Goal: Task Accomplishment & Management: Complete application form

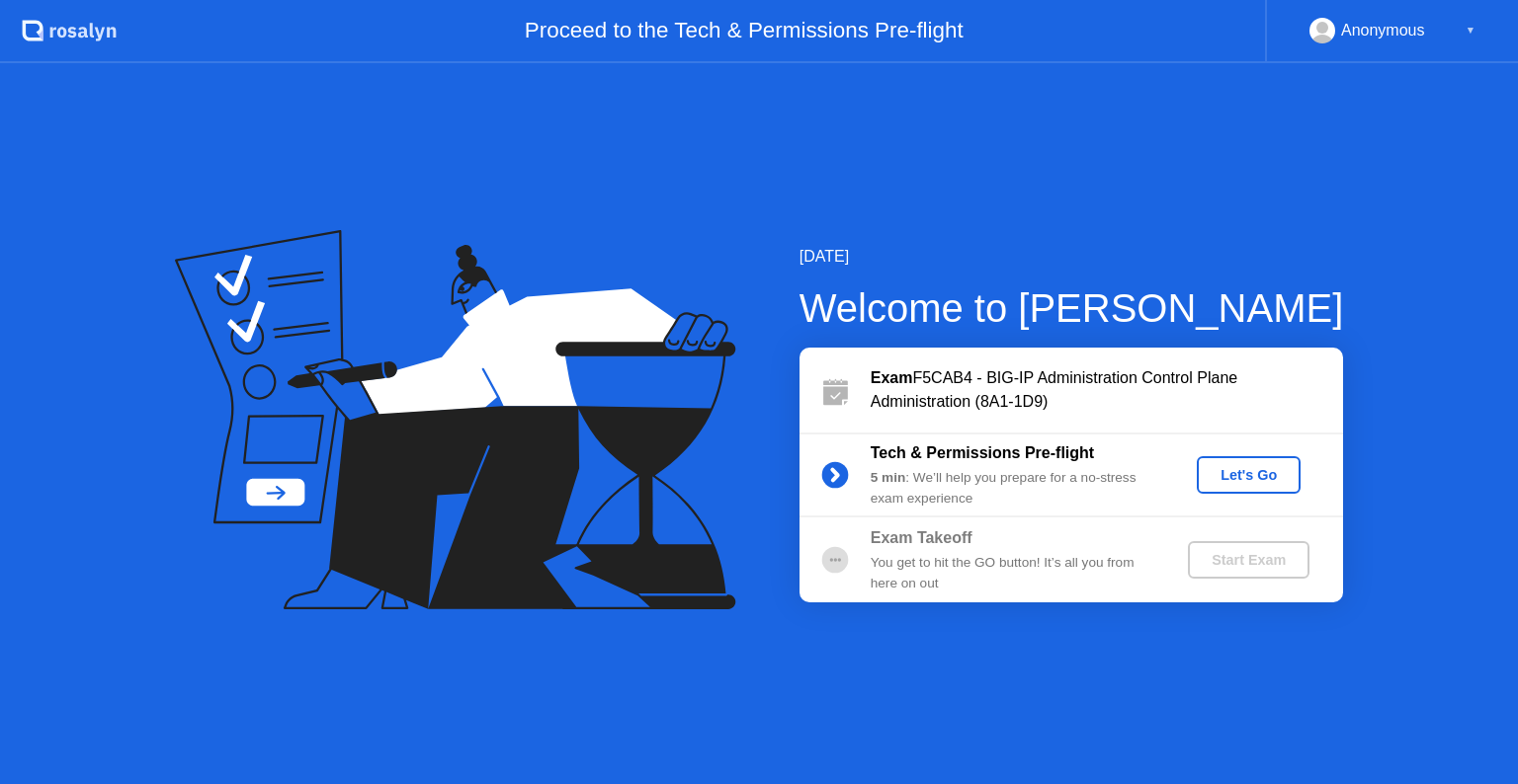
drag, startPoint x: 872, startPoint y: 451, endPoint x: 1100, endPoint y: 469, distance: 228.7
click at [1100, 469] on div "Tech & Permissions Pre-flight 5 min : We’ll help you prepare for a no-stress ex…" at bounding box center [1012, 475] width 284 height 67
click at [1271, 486] on button "Let's Go" at bounding box center [1249, 475] width 104 height 38
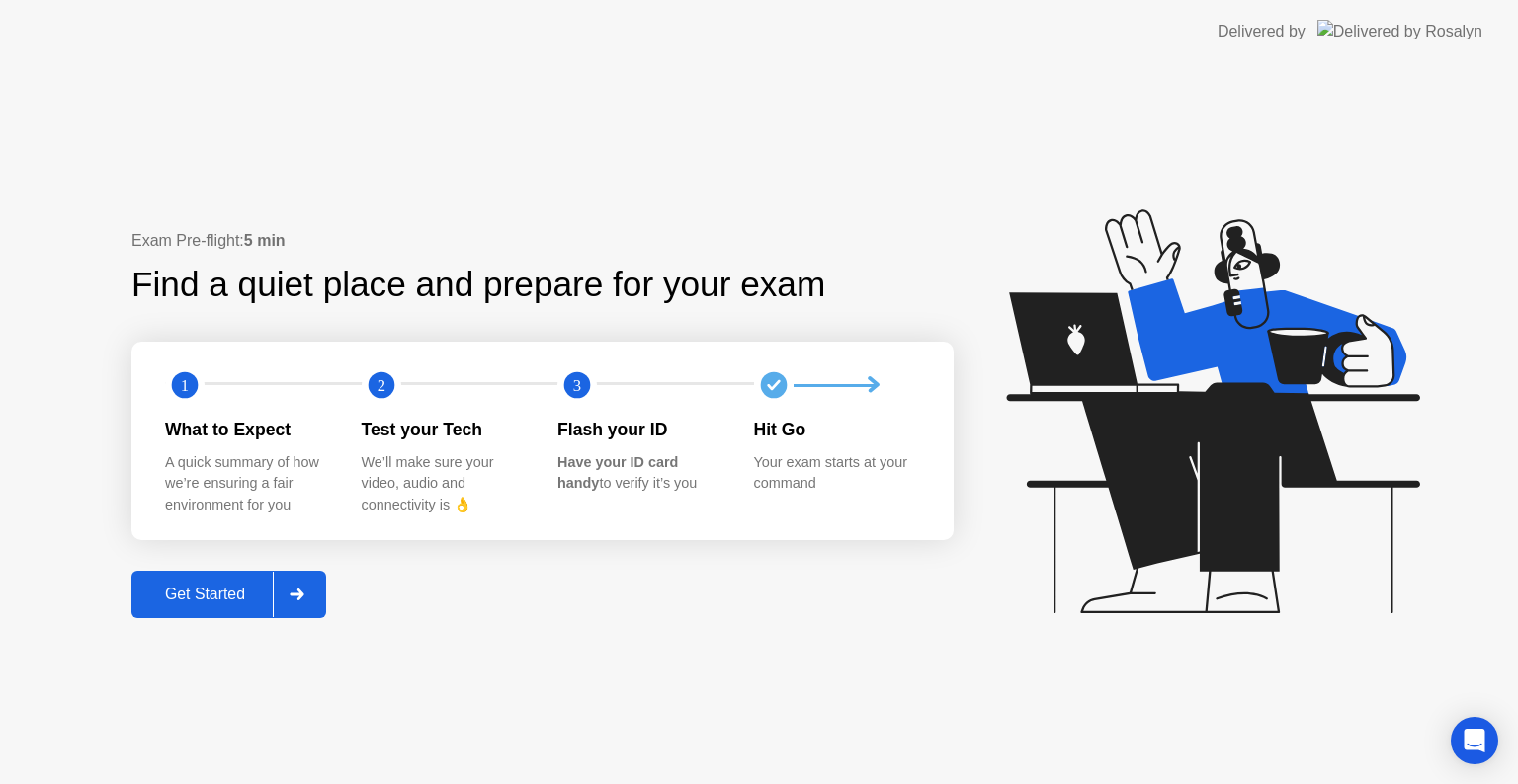
click at [210, 604] on div "Get Started" at bounding box center [205, 595] width 136 height 18
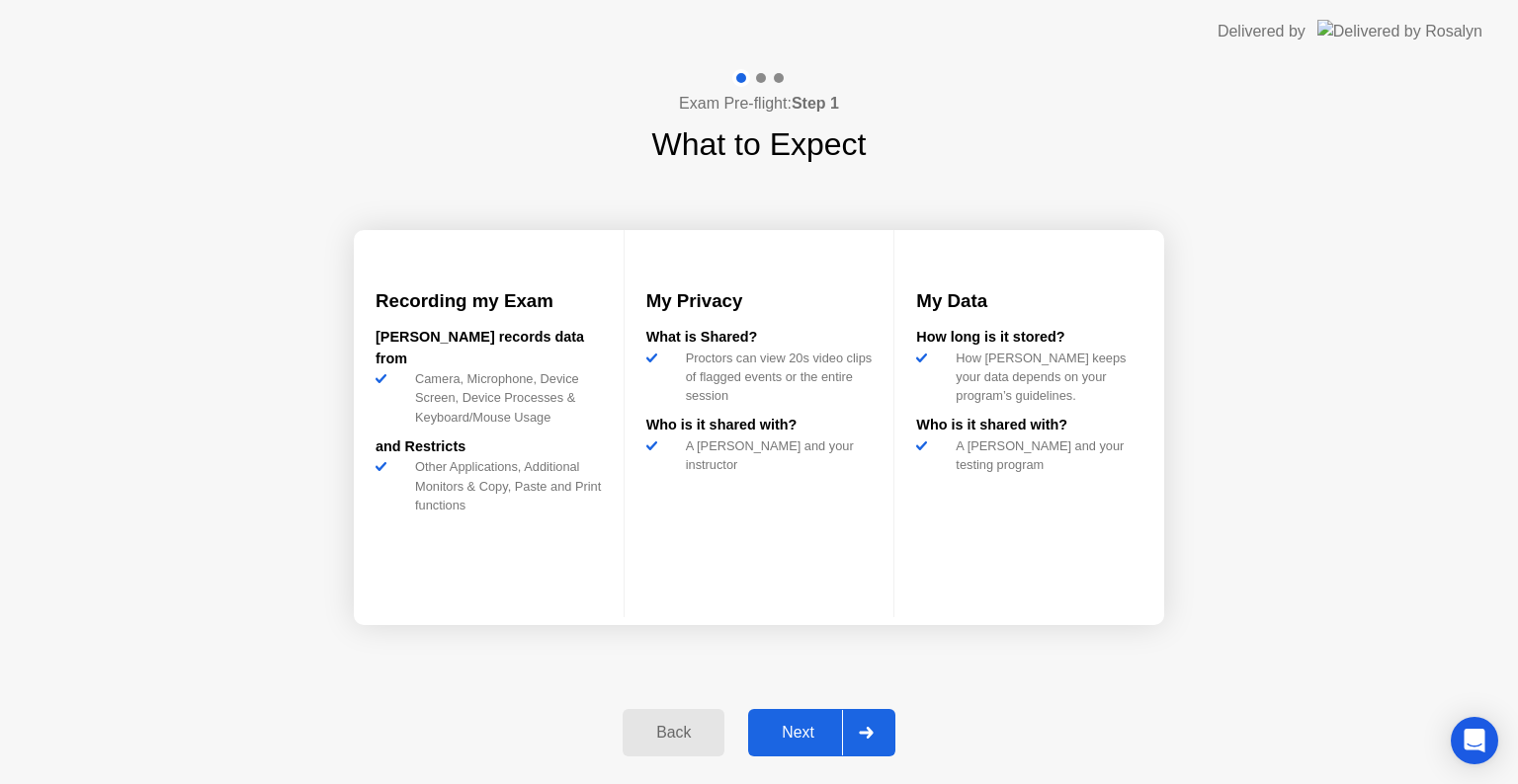
click at [830, 742] on div "Next" at bounding box center [798, 734] width 88 height 18
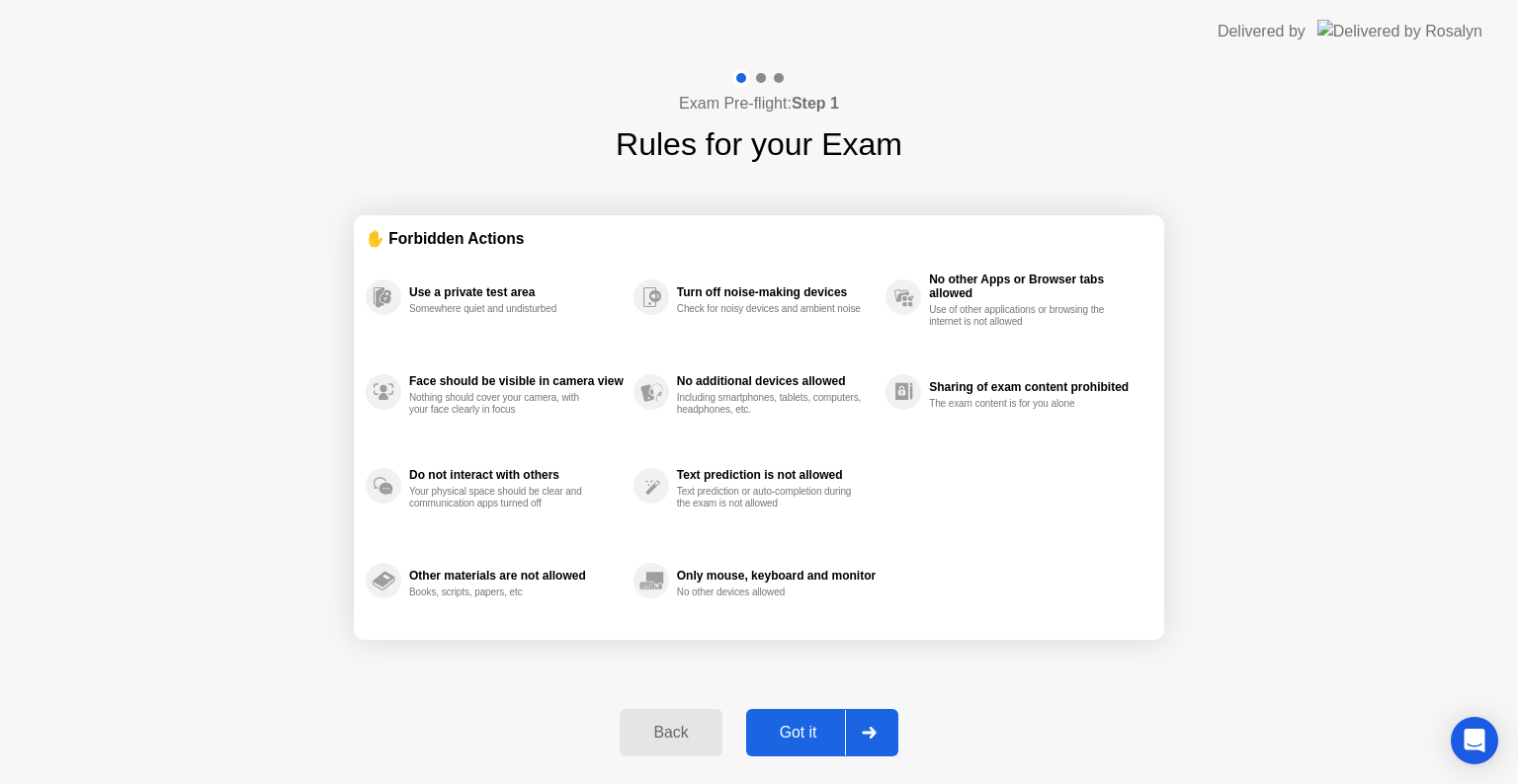
click at [830, 742] on div "Got it" at bounding box center [799, 734] width 93 height 18
select select "**********"
select select "*******"
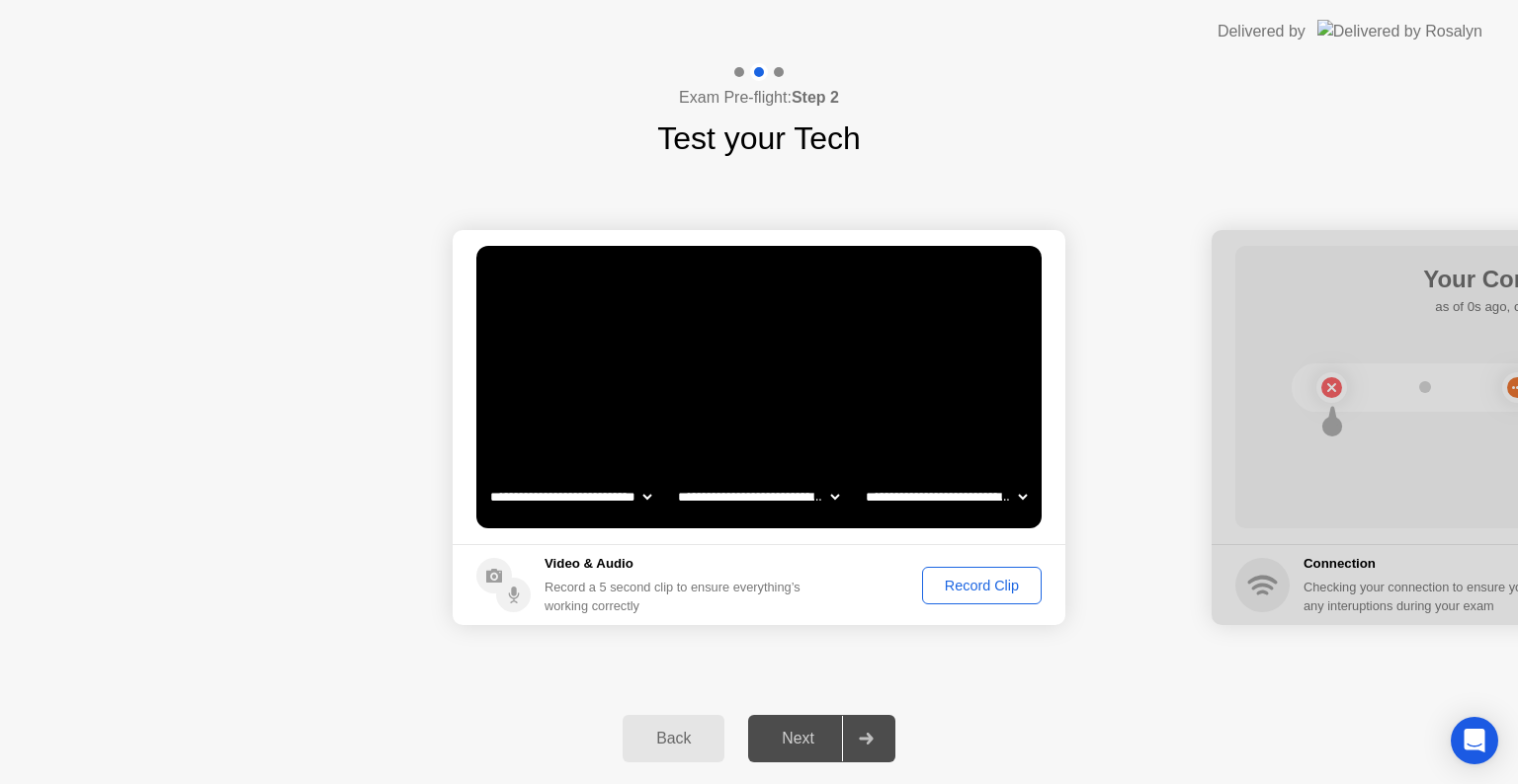
click at [1001, 587] on div "Record Clip" at bounding box center [981, 586] width 106 height 16
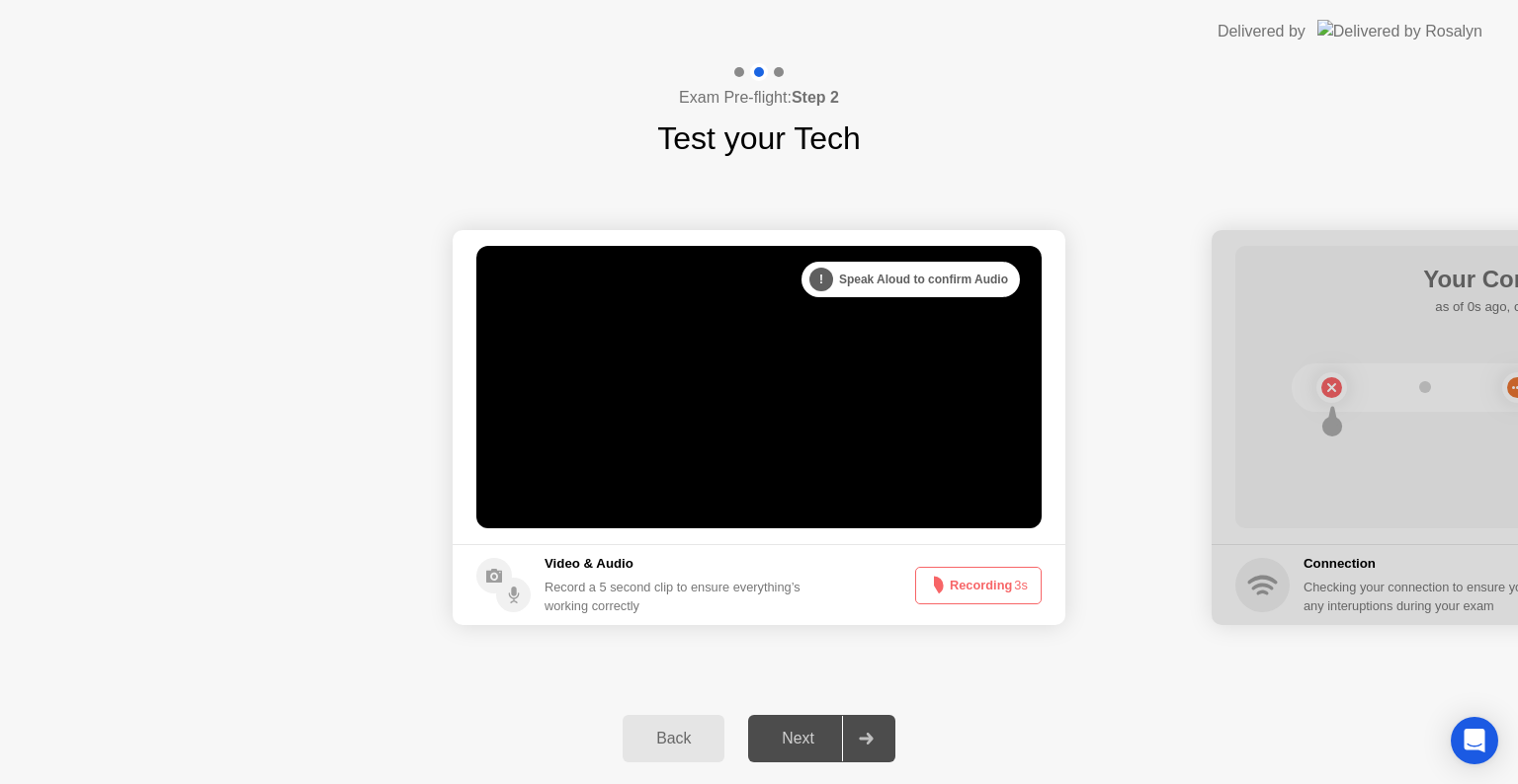
click at [1001, 587] on button "Recording 3s" at bounding box center [978, 586] width 127 height 38
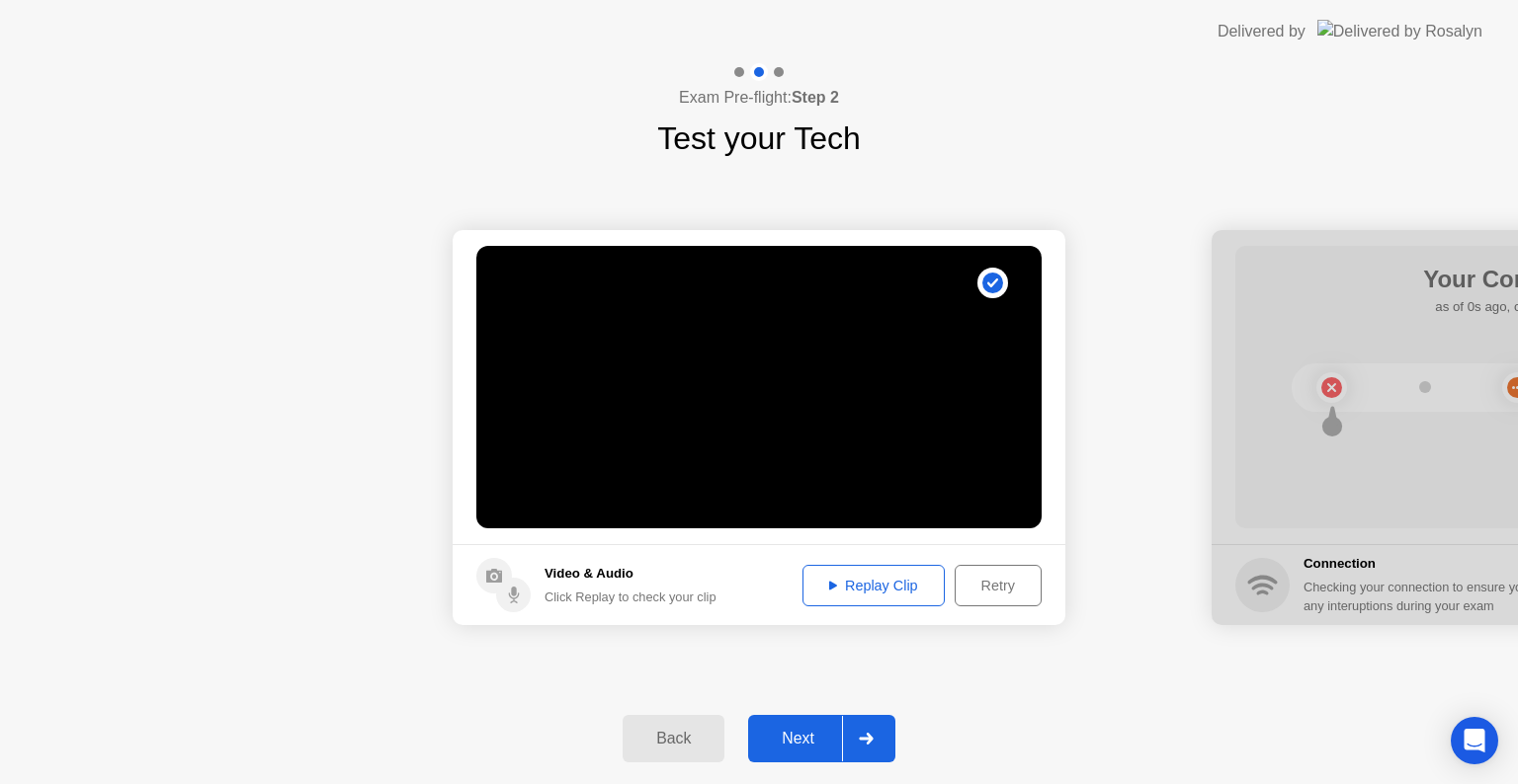
click at [907, 590] on div "Replay Clip" at bounding box center [873, 586] width 129 height 16
click at [1013, 586] on div "Retry" at bounding box center [998, 586] width 73 height 16
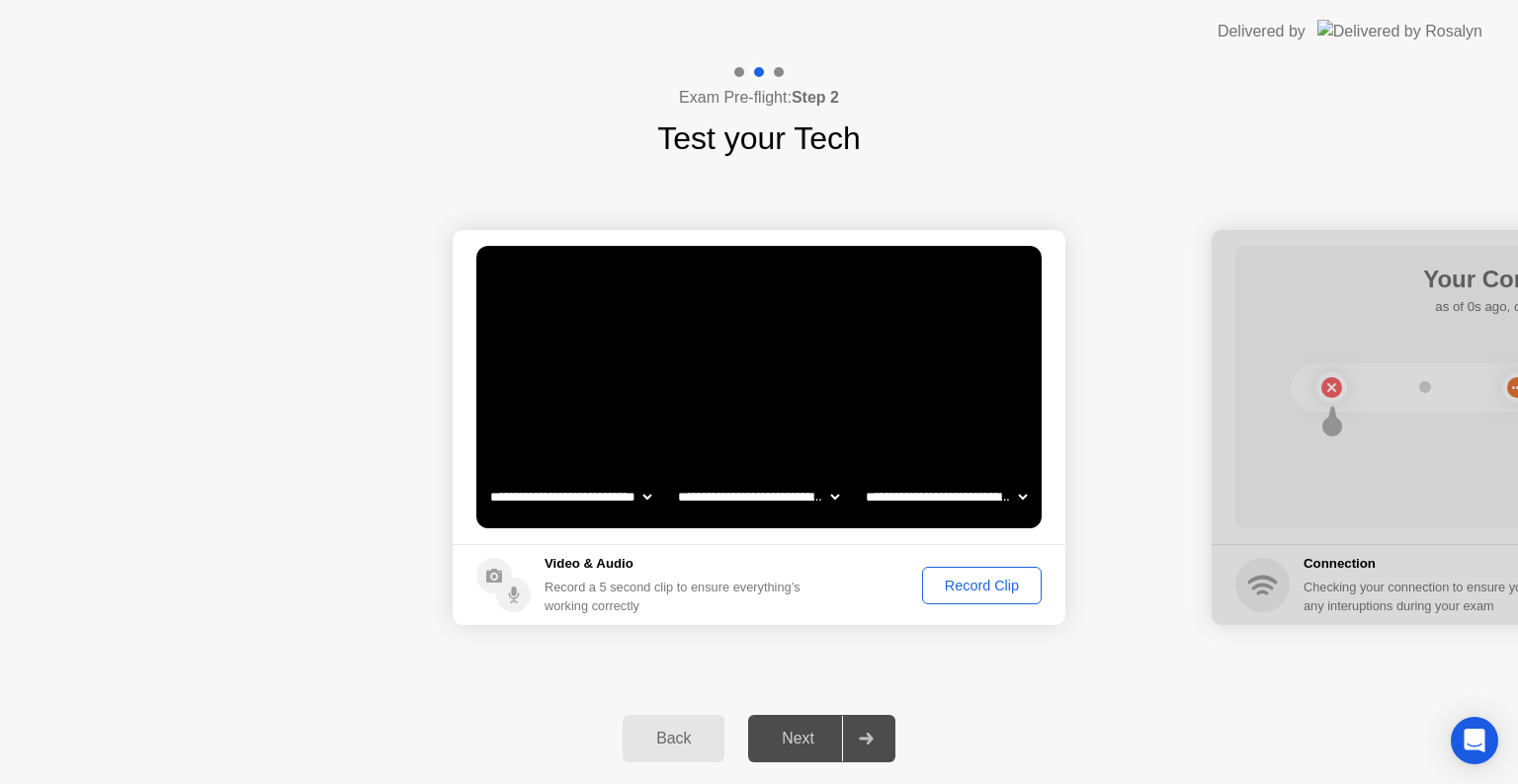
click at [975, 593] on div "Record Clip" at bounding box center [981, 586] width 106 height 16
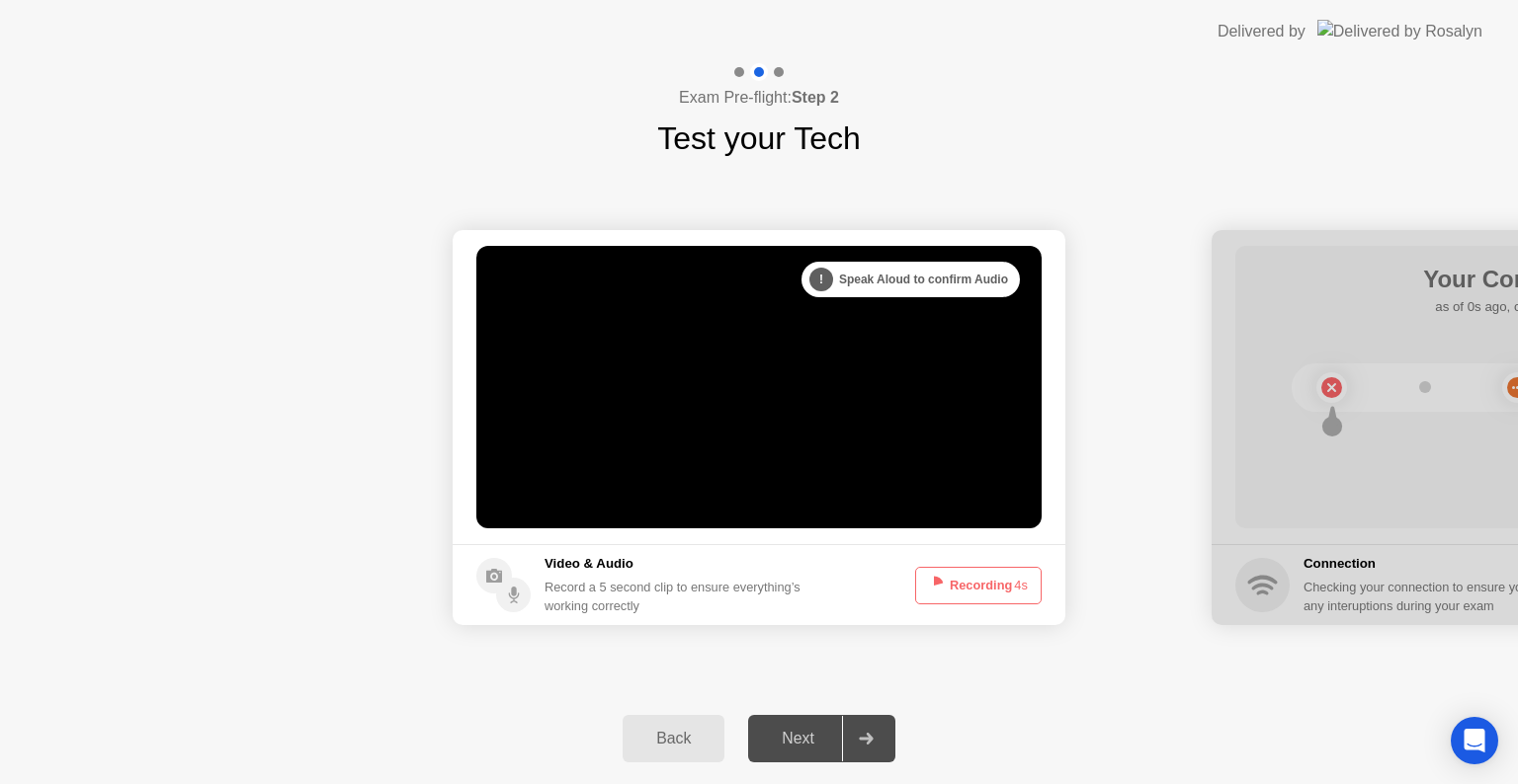
click at [975, 593] on button "Recording 4s" at bounding box center [978, 586] width 127 height 38
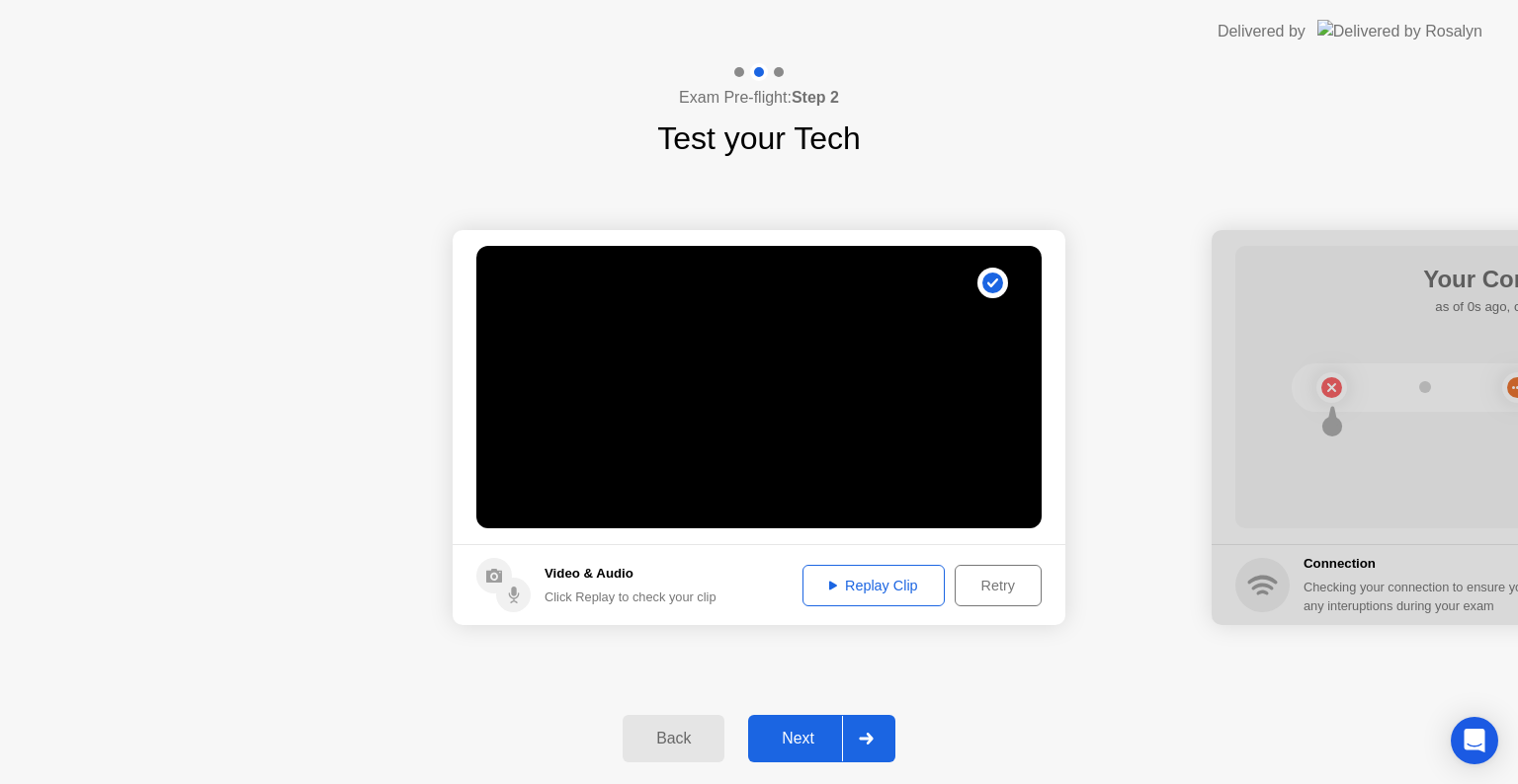
click at [865, 592] on div "Replay Clip" at bounding box center [873, 586] width 129 height 16
click at [1008, 594] on div "Retry" at bounding box center [998, 586] width 73 height 16
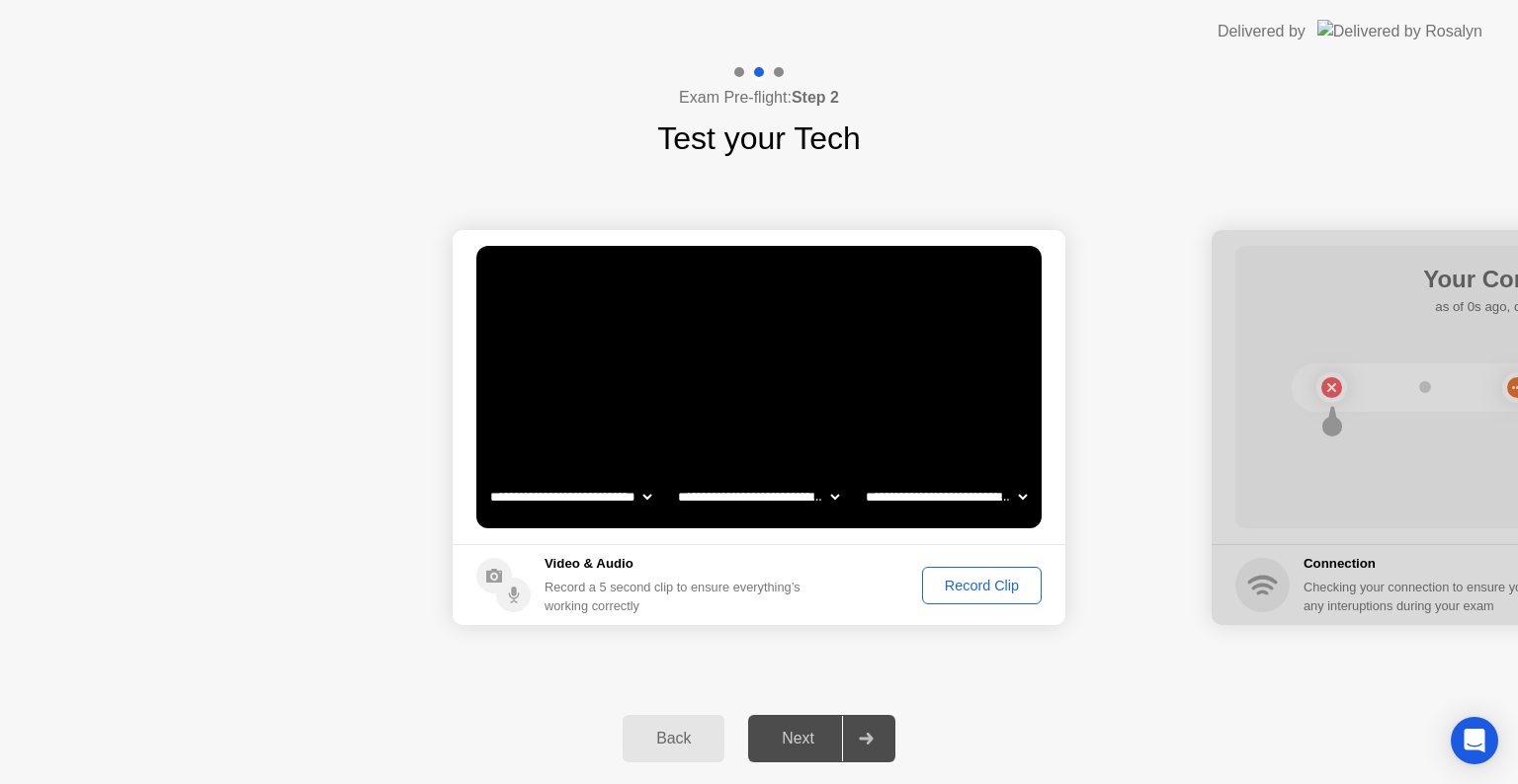
click at [957, 584] on div "Record Clip" at bounding box center [981, 586] width 106 height 16
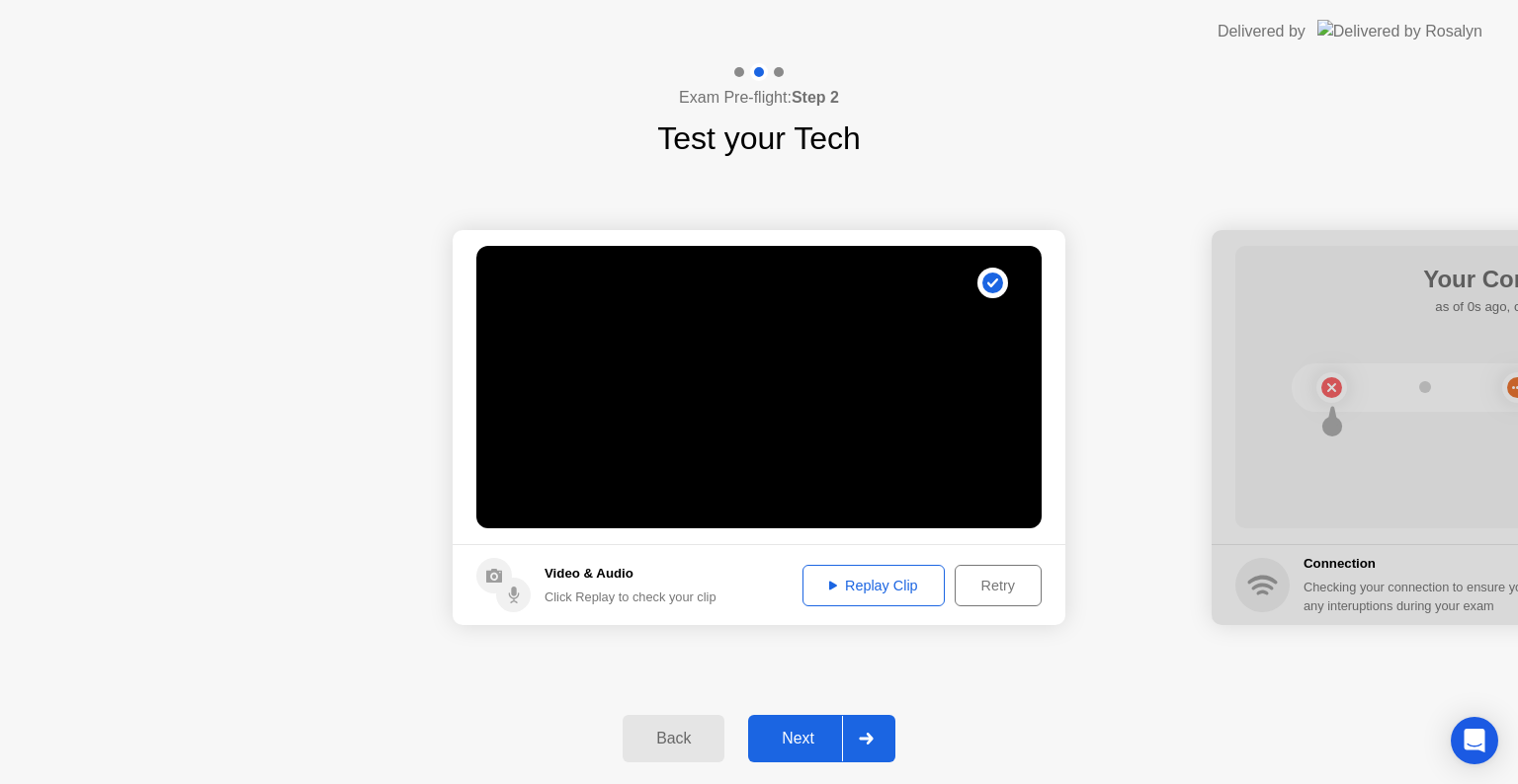
click at [826, 593] on div "Replay Clip" at bounding box center [873, 586] width 129 height 16
click at [860, 593] on div "Replay Clip" at bounding box center [873, 586] width 129 height 16
click at [998, 596] on button "Retry" at bounding box center [998, 586] width 87 height 42
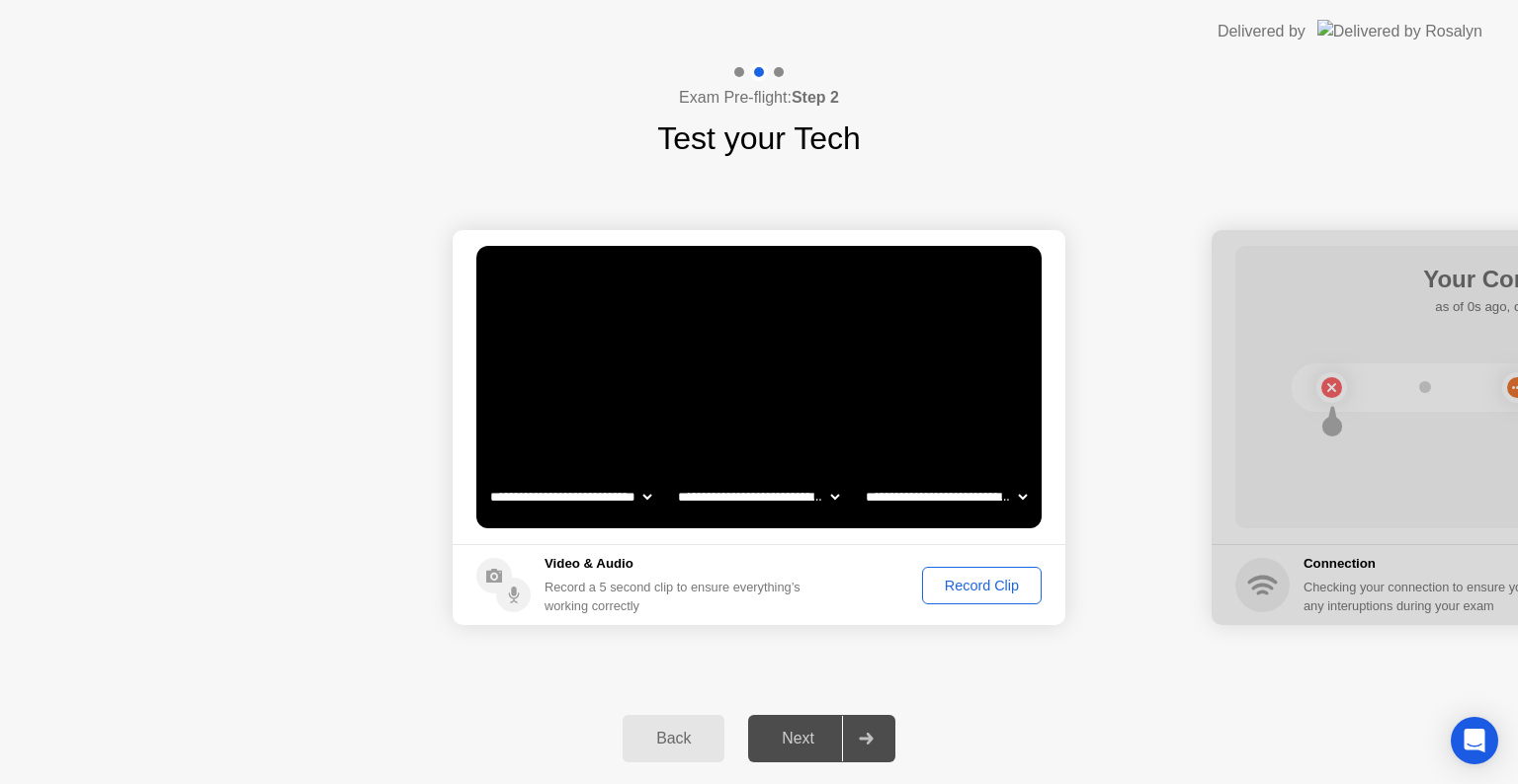
click at [998, 596] on button "Record Clip" at bounding box center [981, 586] width 120 height 38
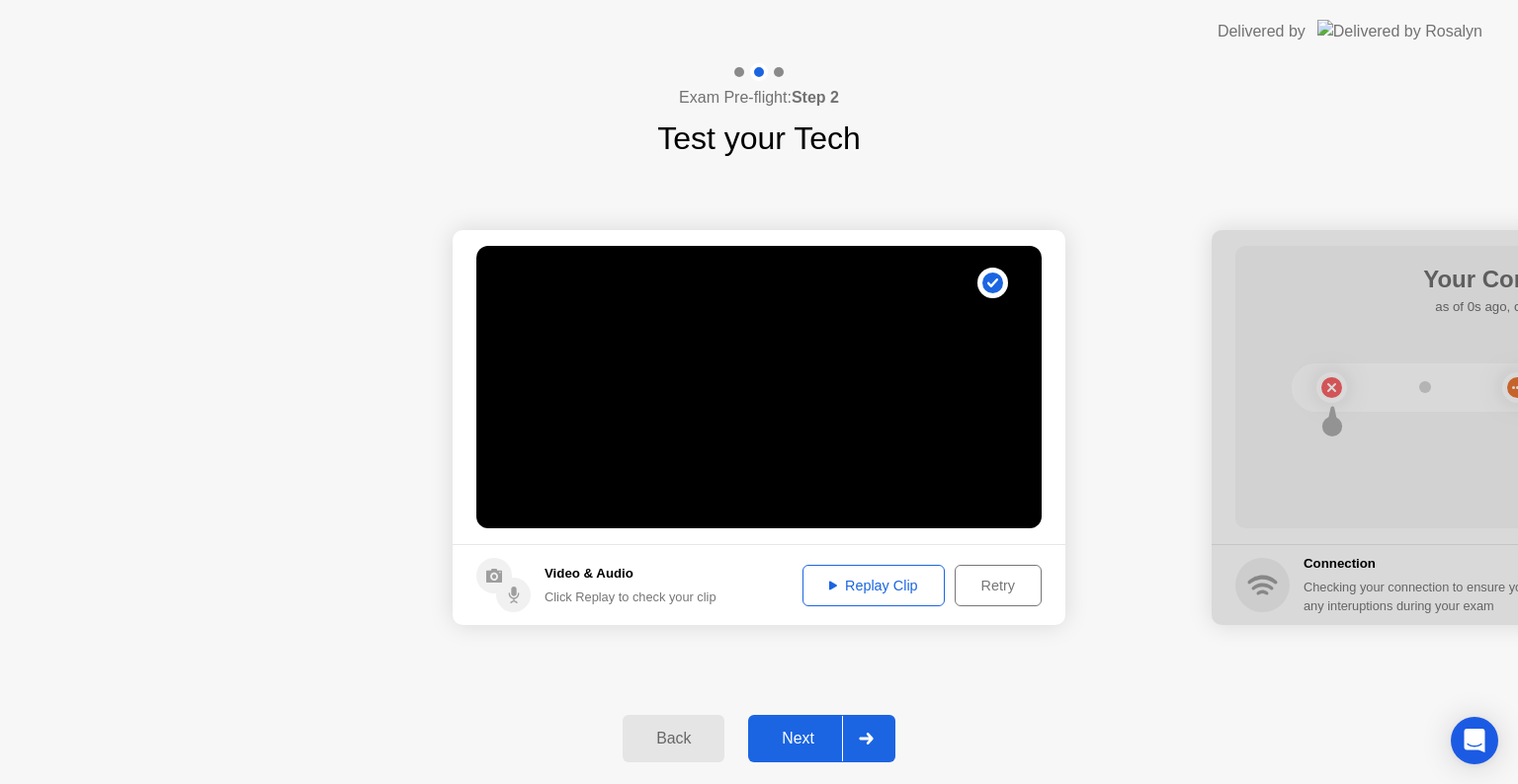
click at [901, 584] on div "Replay Clip" at bounding box center [873, 586] width 129 height 16
click at [819, 751] on button "Next" at bounding box center [822, 739] width 148 height 48
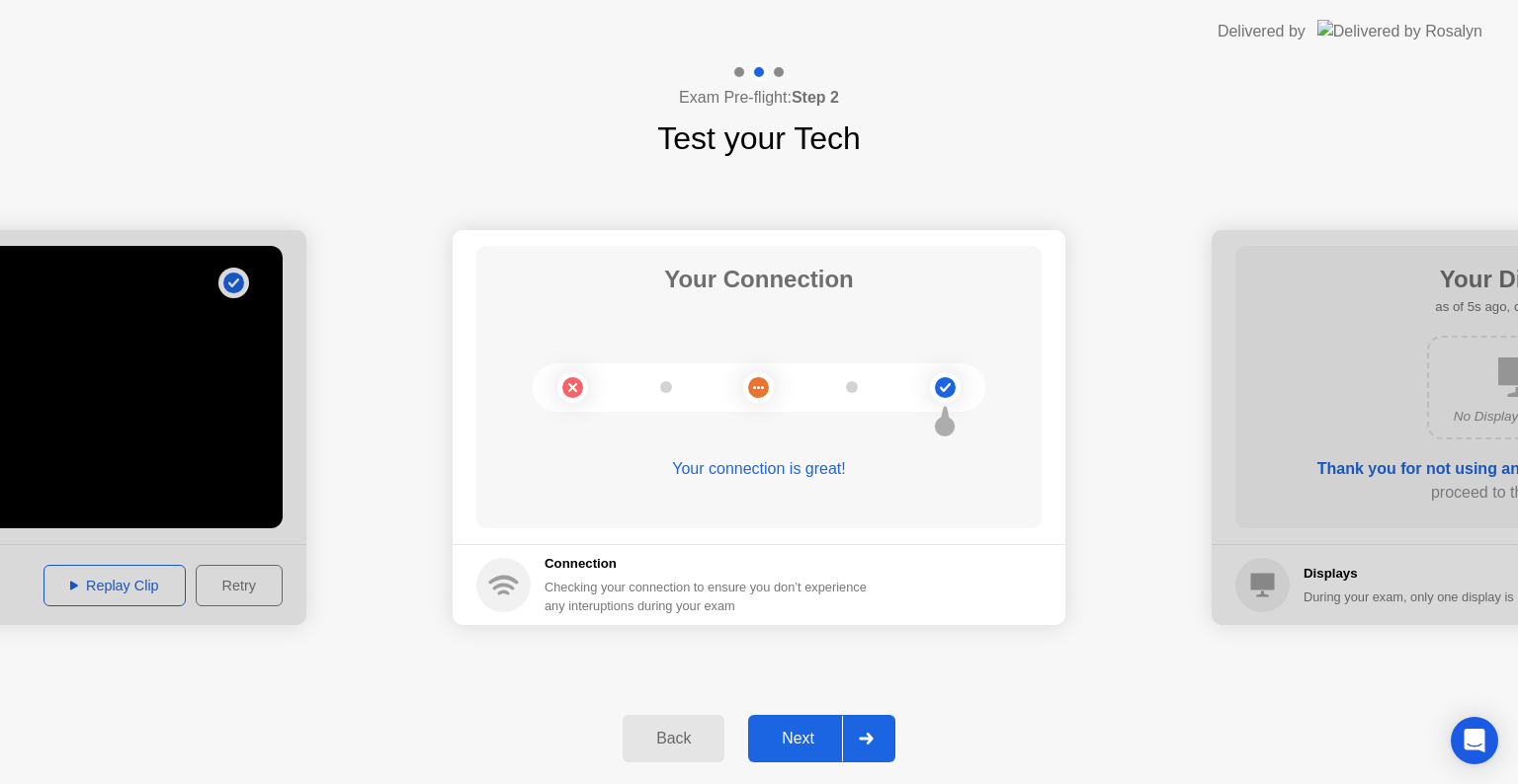
click at [819, 751] on button "Next" at bounding box center [822, 739] width 148 height 48
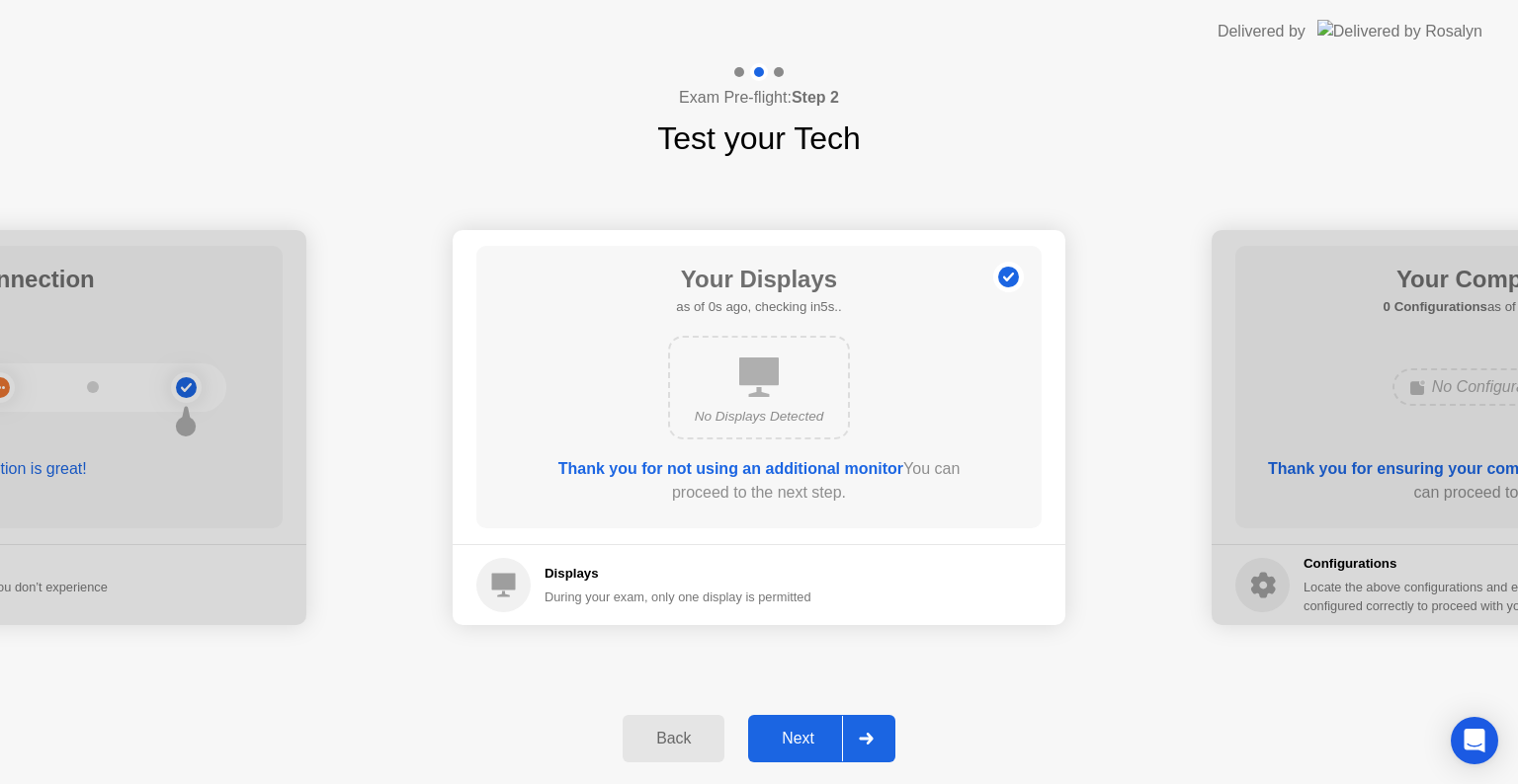
click at [819, 746] on div "Next" at bounding box center [798, 739] width 88 height 18
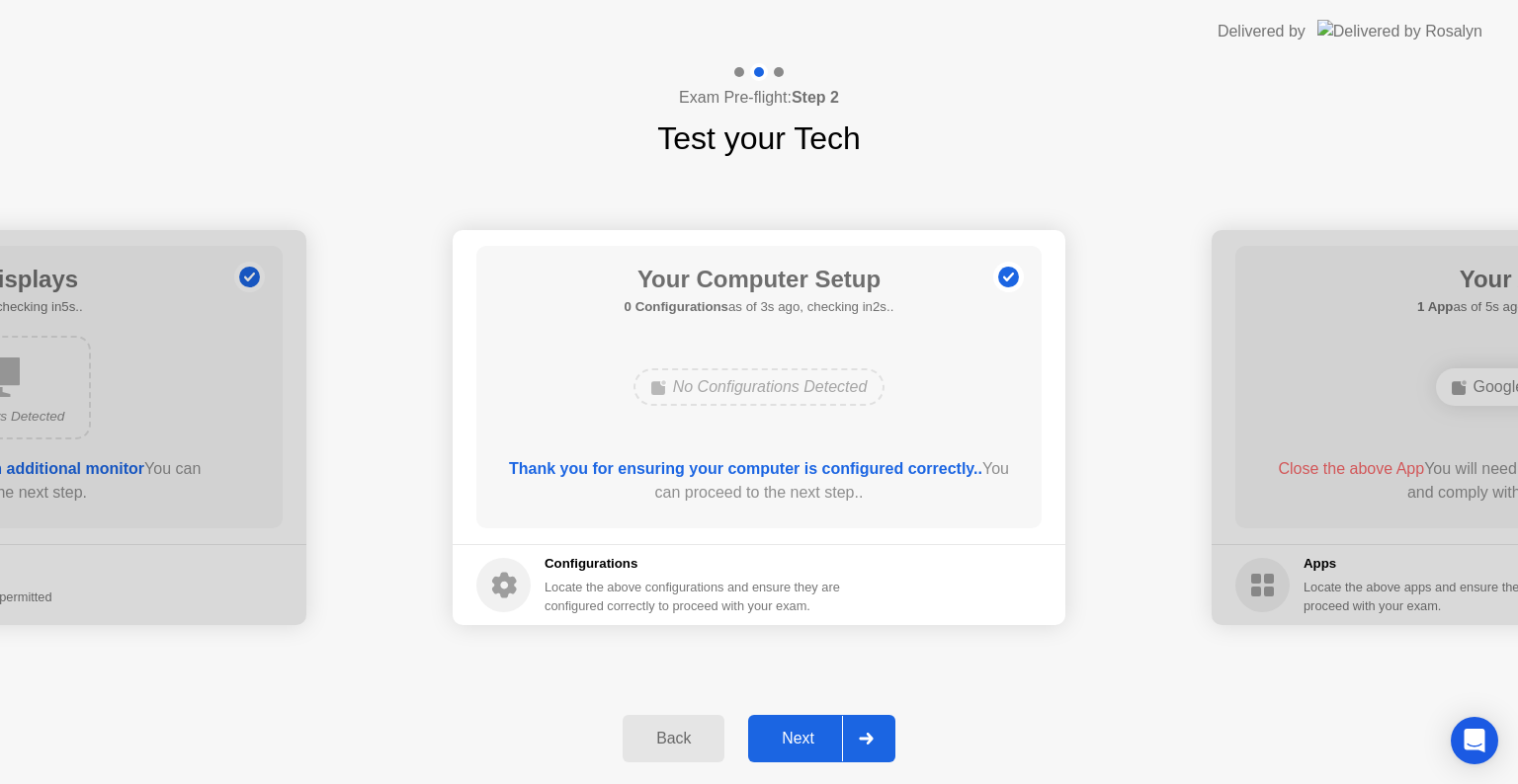
click at [819, 746] on div "Next" at bounding box center [798, 739] width 88 height 18
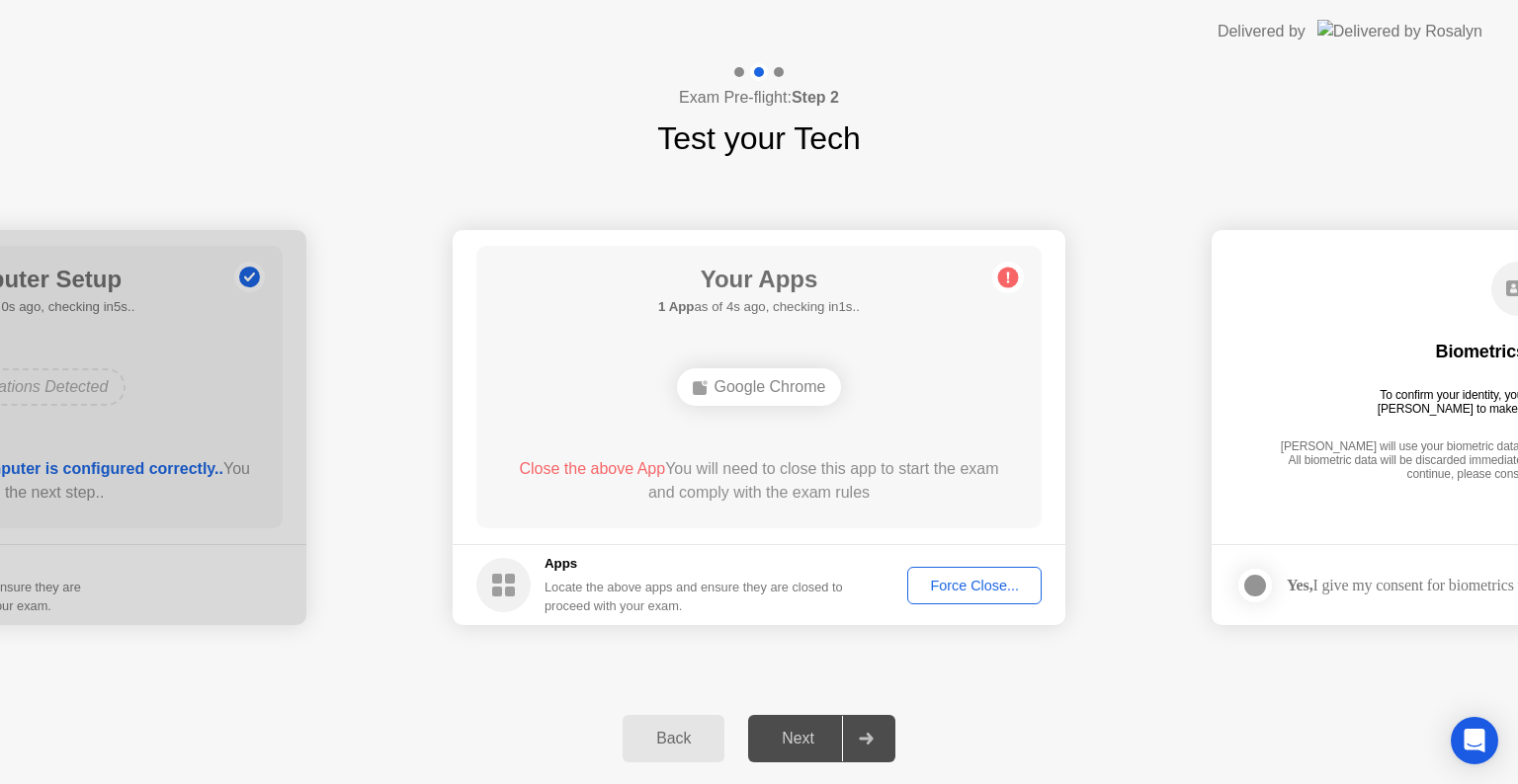
click at [617, 474] on span "Close the above App" at bounding box center [592, 468] width 147 height 17
click at [970, 591] on div "Force Close..." at bounding box center [974, 586] width 121 height 16
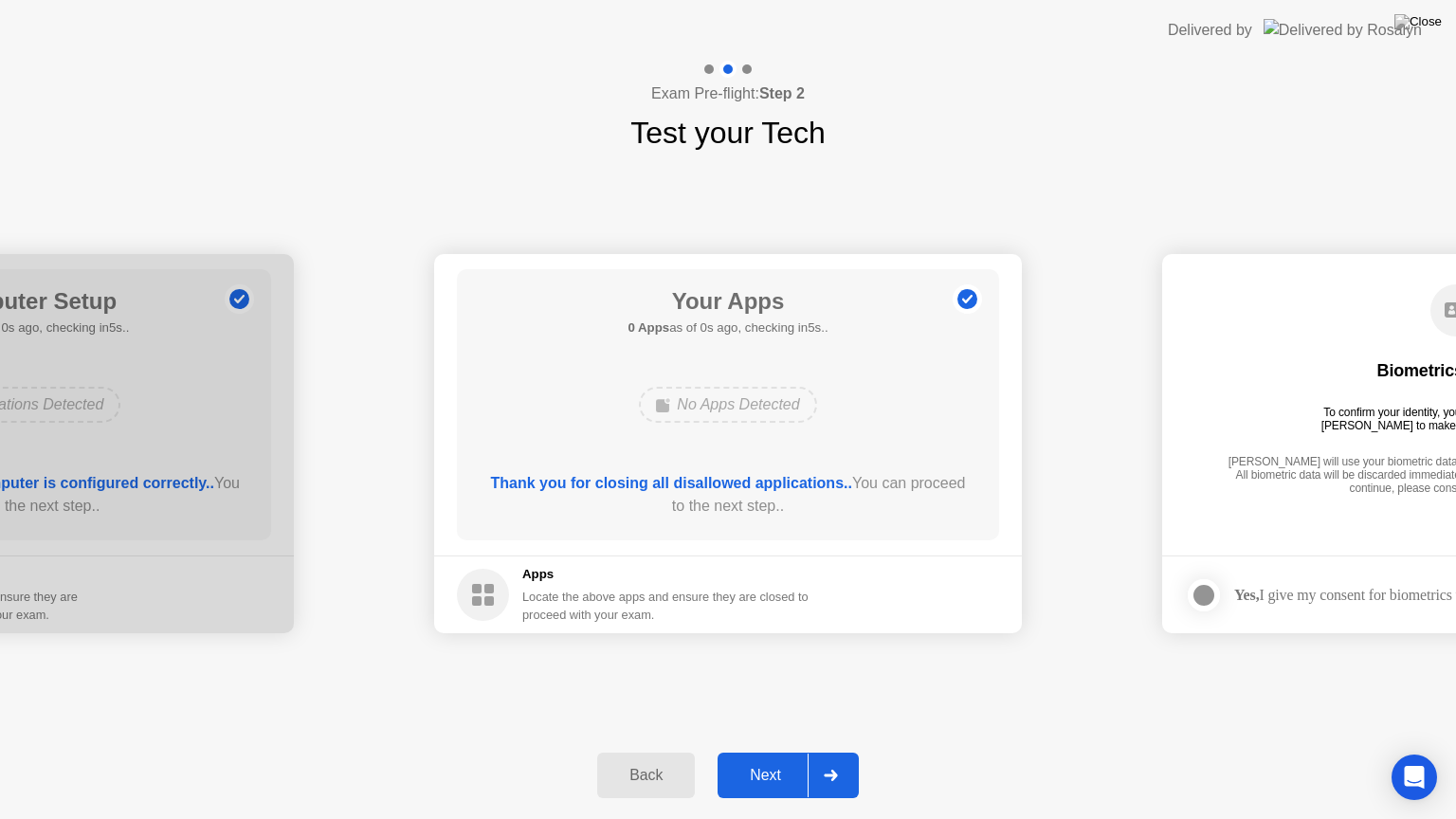
click at [792, 752] on button "Next" at bounding box center [788, 775] width 142 height 46
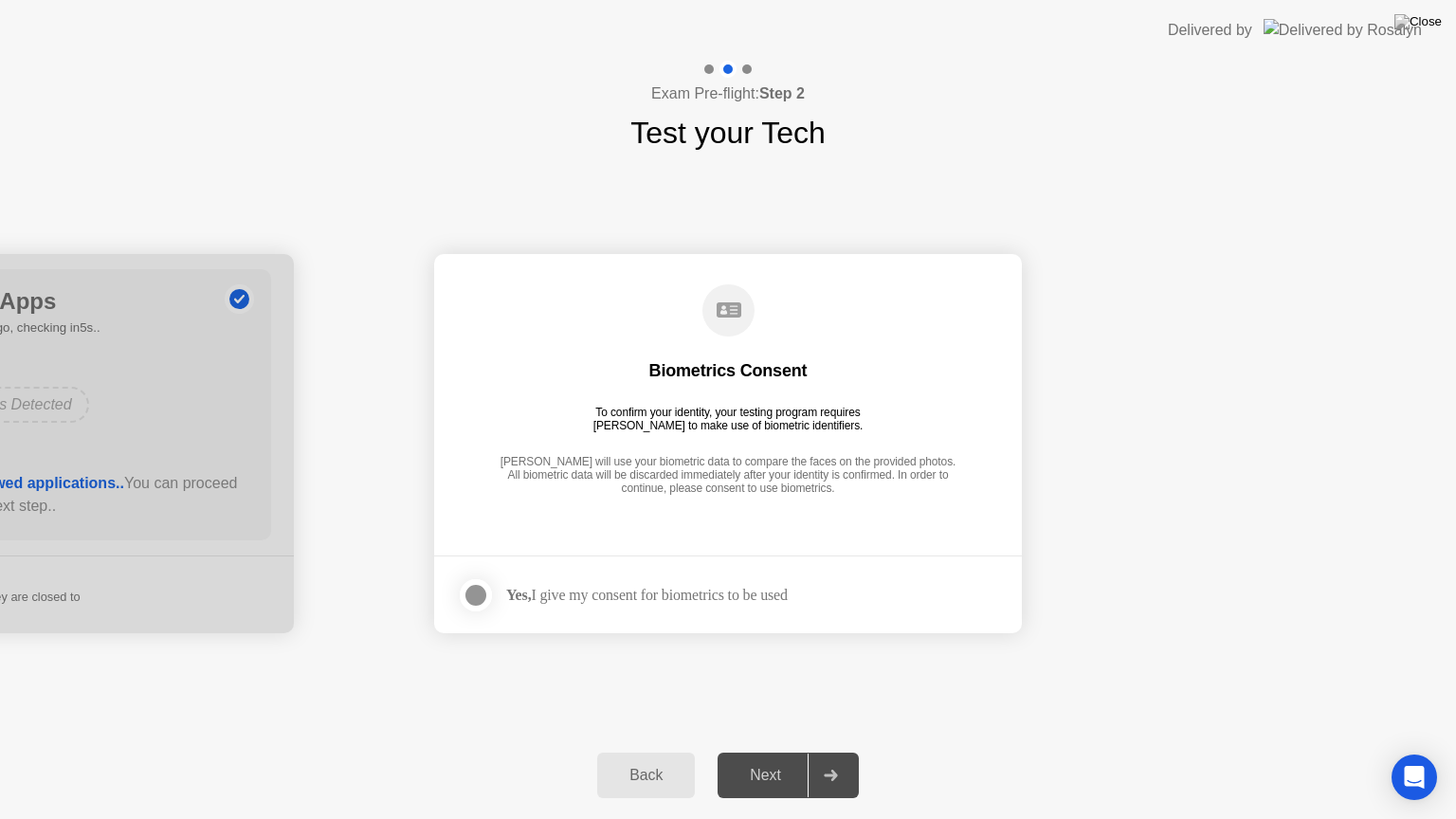
click at [483, 601] on div at bounding box center [476, 596] width 23 height 23
click at [777, 752] on div "Next" at bounding box center [766, 775] width 85 height 17
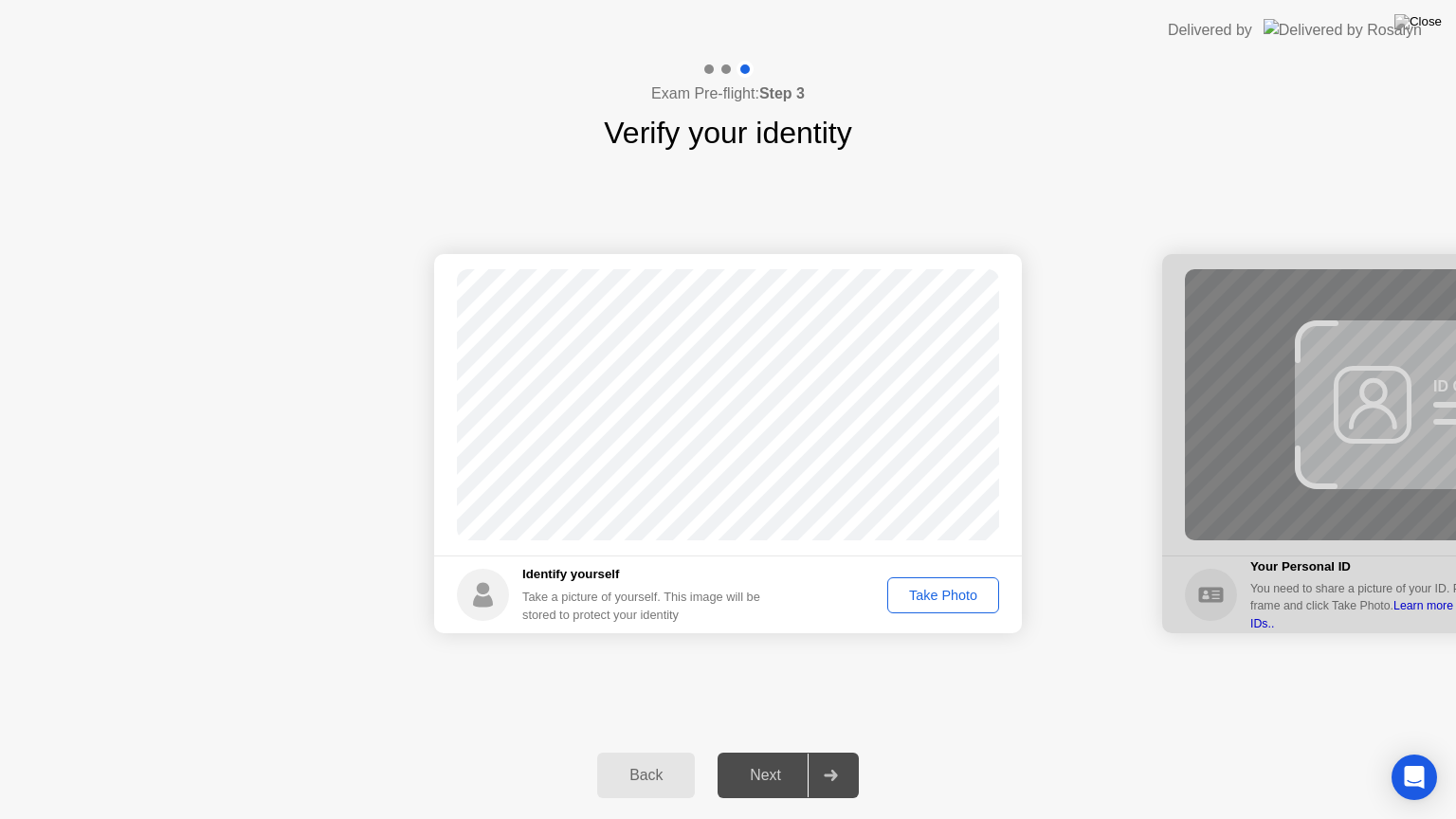
click at [963, 595] on div "Take Photo" at bounding box center [943, 596] width 99 height 15
click at [772, 752] on button "Next" at bounding box center [788, 775] width 142 height 46
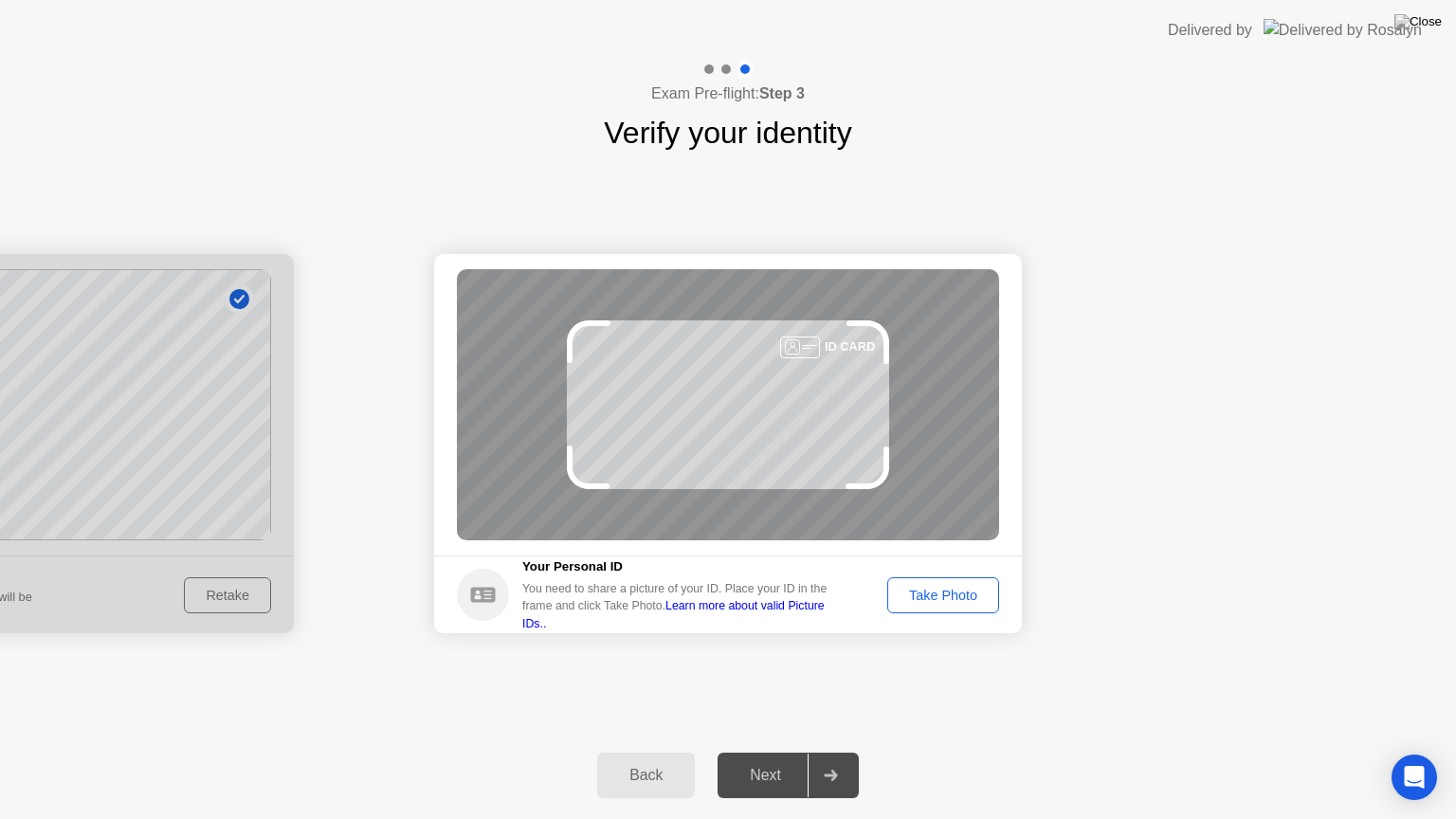
click at [949, 588] on div "Take Photo" at bounding box center [943, 596] width 99 height 15
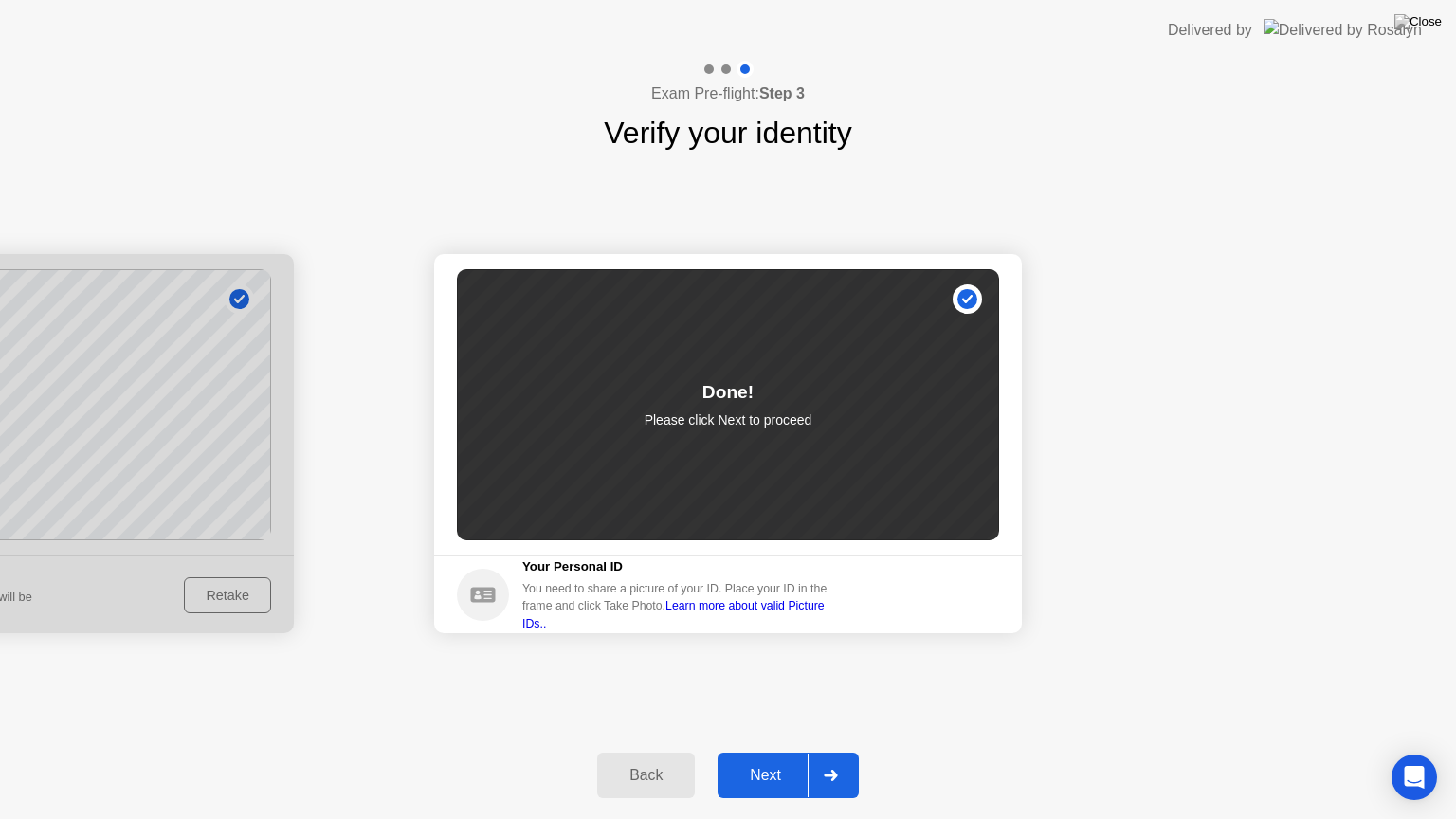
click at [771, 752] on div "Next" at bounding box center [766, 775] width 85 height 17
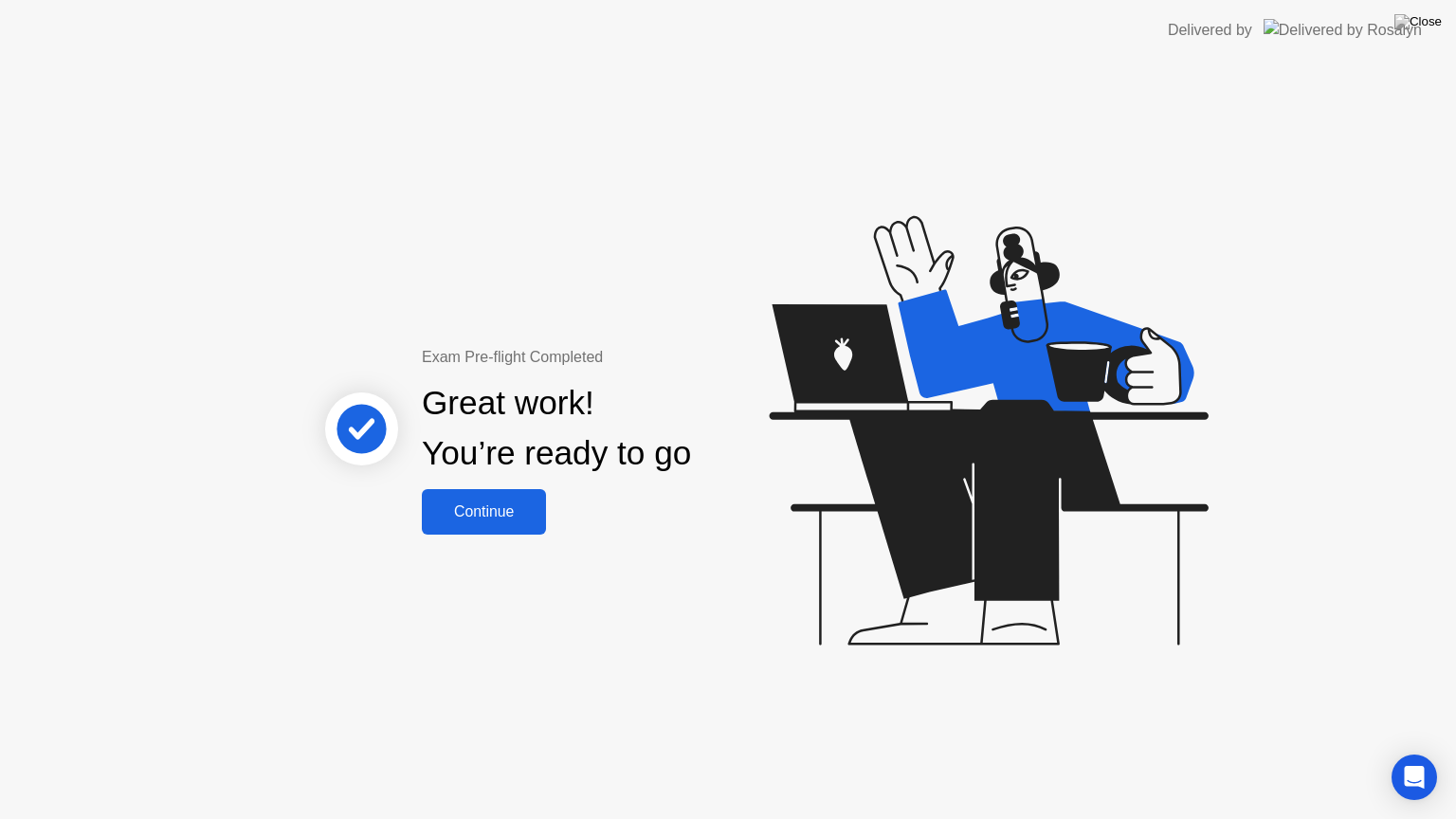
click at [502, 513] on div "Continue" at bounding box center [483, 512] width 113 height 17
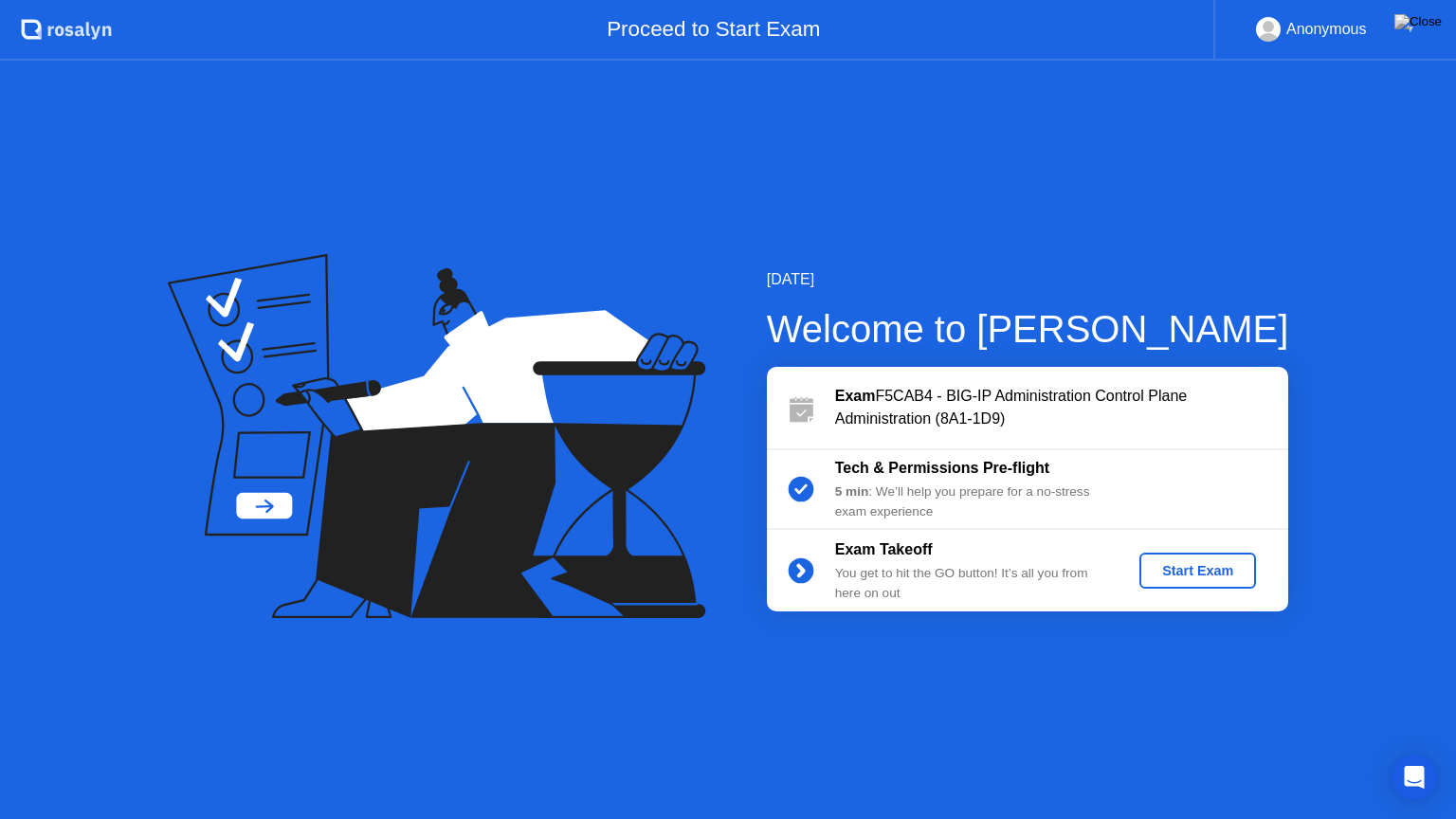
click at [1197, 570] on div "Start Exam" at bounding box center [1198, 571] width 102 height 15
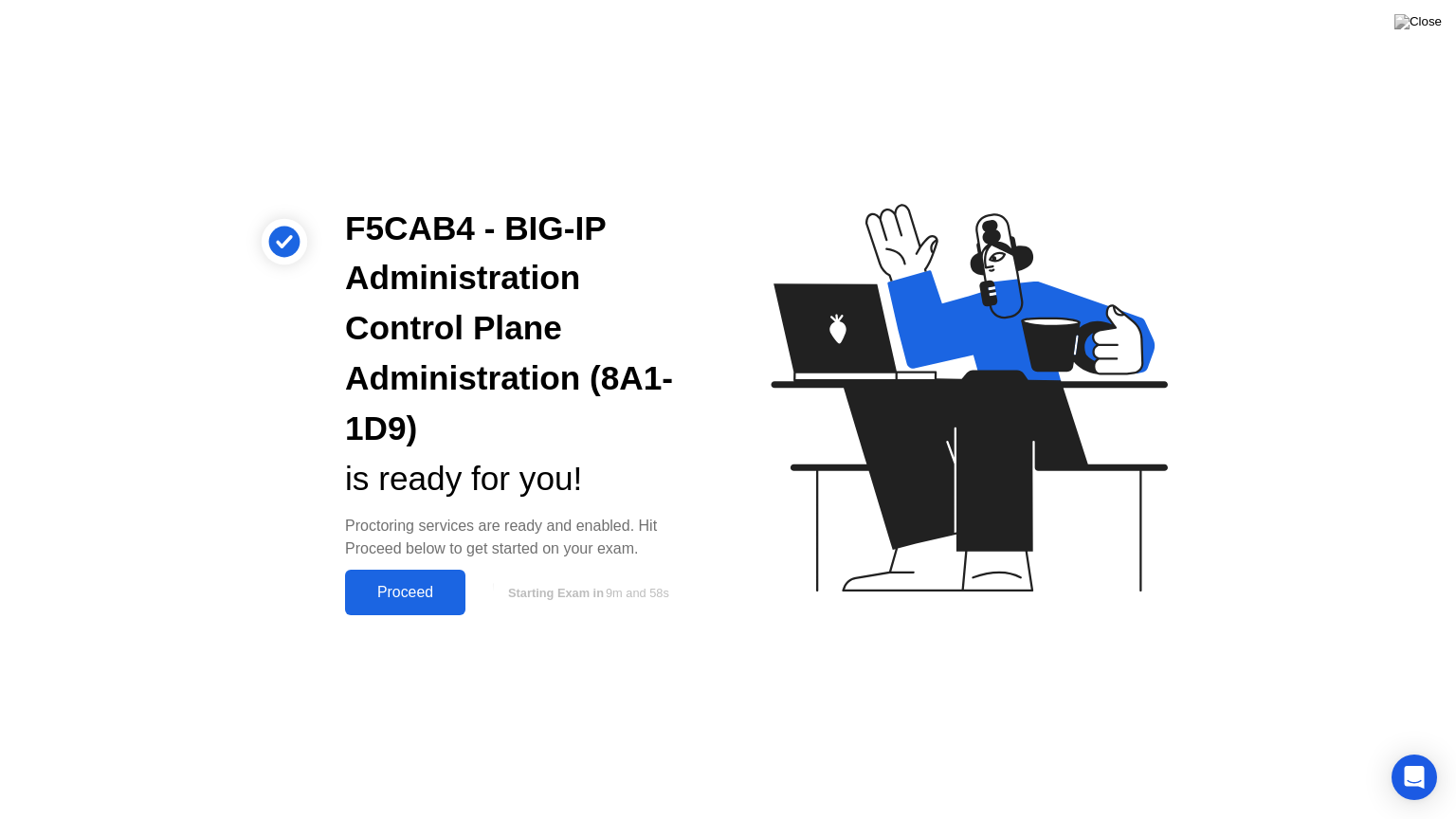
click at [391, 604] on button "Proceed" at bounding box center [405, 593] width 121 height 46
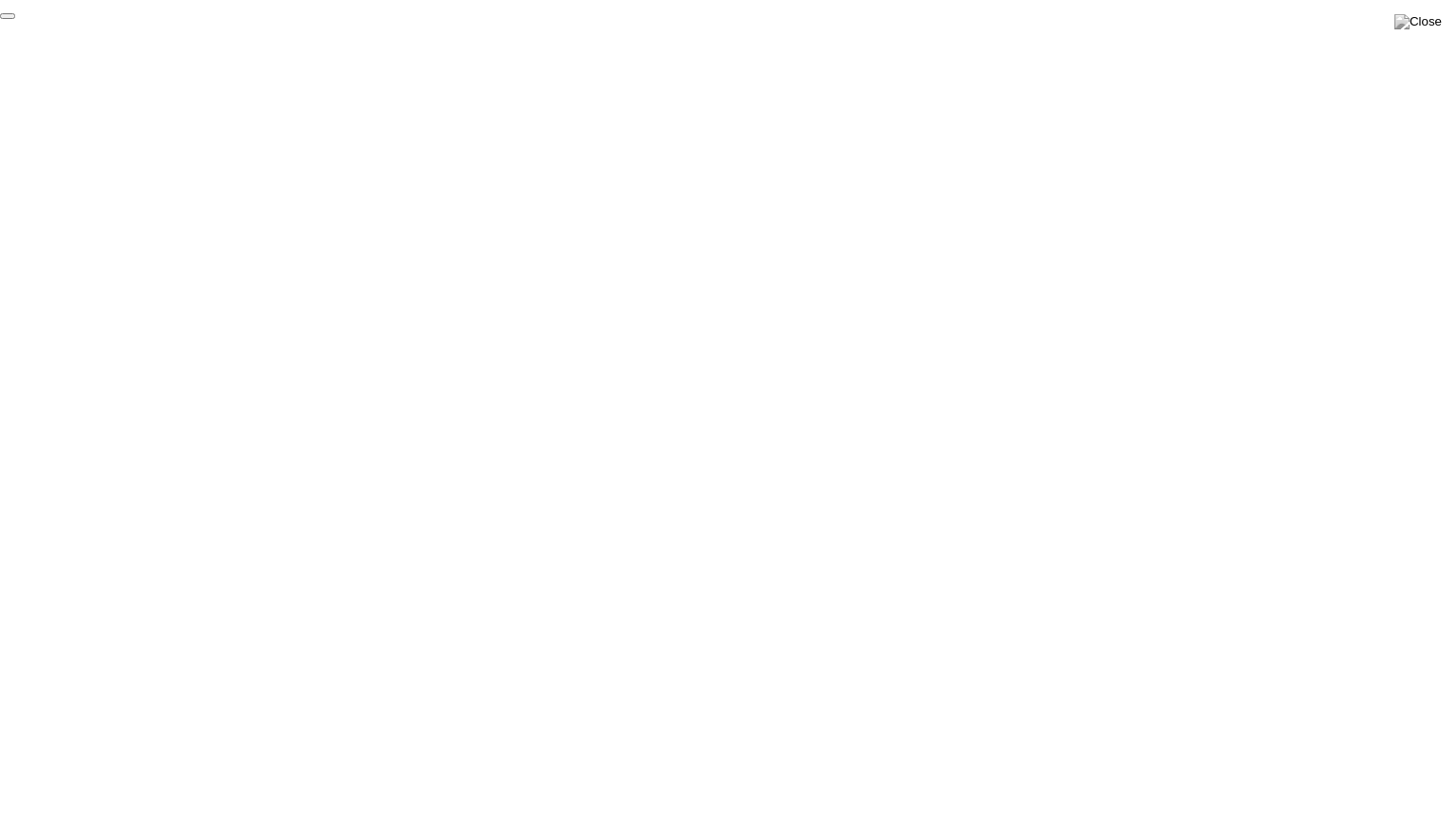
click div "End Proctoring Session"
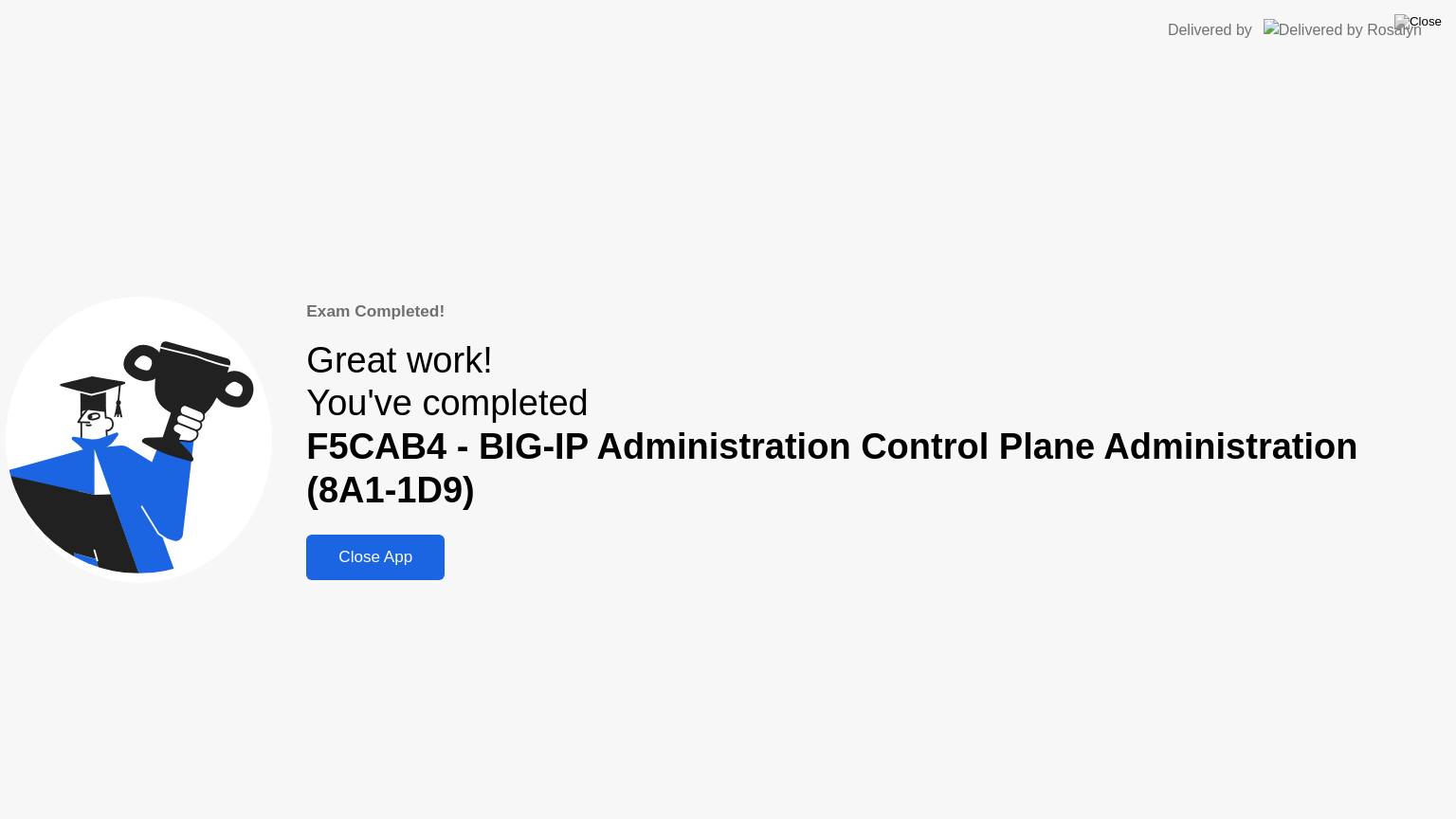
click at [379, 557] on div "Close App" at bounding box center [375, 558] width 127 height 19
